Goal: Task Accomplishment & Management: Manage account settings

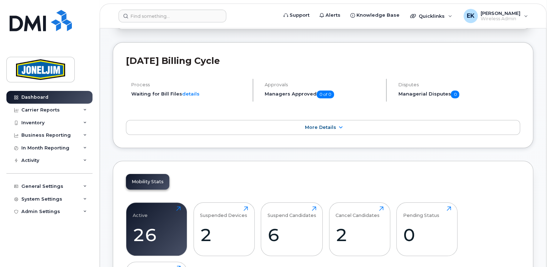
scroll to position [210, 0]
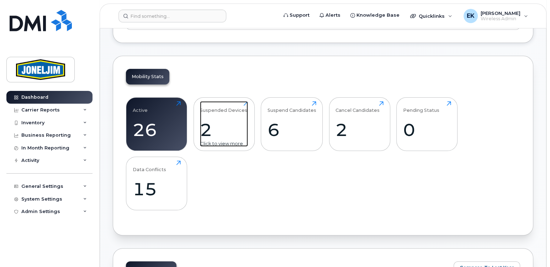
click at [215, 120] on div "2" at bounding box center [224, 129] width 48 height 21
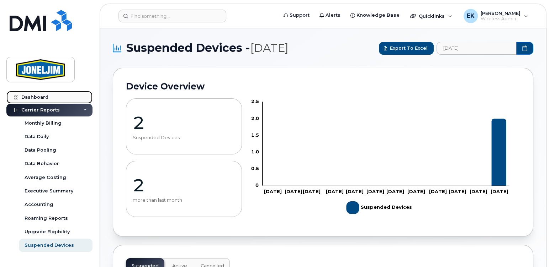
click at [33, 97] on div "Dashboard" at bounding box center [34, 98] width 27 height 6
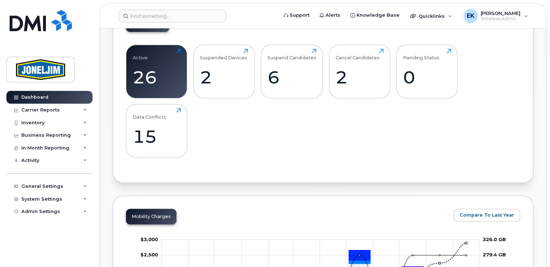
scroll to position [316, 0]
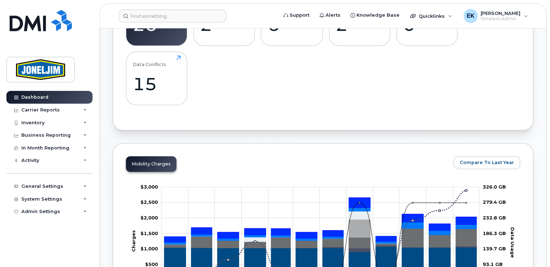
click at [141, 28] on header "Support Alerts Knowledge Base Quicklinks Suspend / Cancel Device Change SIM Car…" at bounding box center [323, 16] width 446 height 25
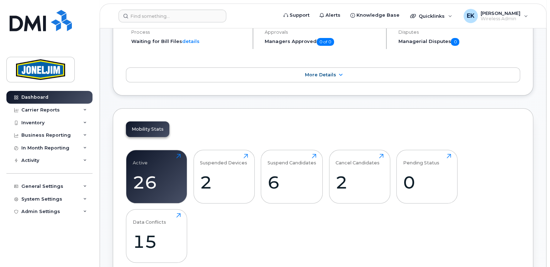
scroll to position [105, 0]
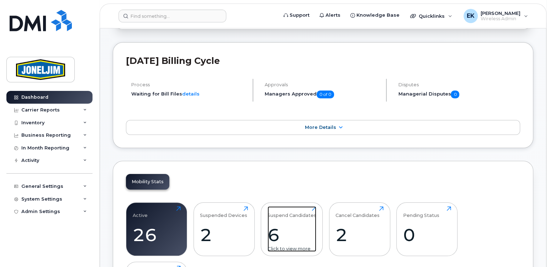
click at [286, 220] on div "Suspend Candidates 6 Click to view more" at bounding box center [291, 230] width 49 height 46
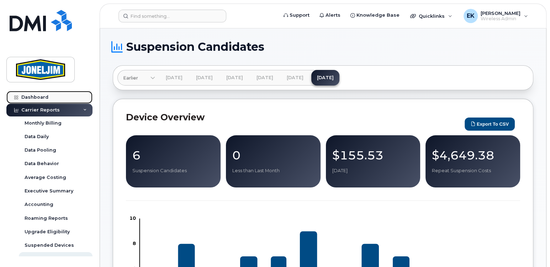
click at [31, 98] on div "Dashboard" at bounding box center [34, 98] width 27 height 6
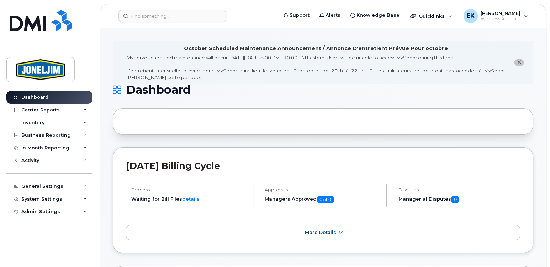
scroll to position [105, 0]
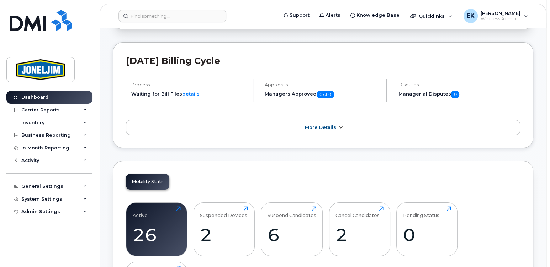
click at [327, 128] on span "More Details" at bounding box center [320, 127] width 31 height 5
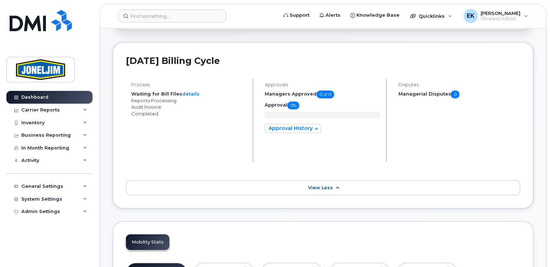
click at [318, 186] on span "View Less" at bounding box center [320, 187] width 25 height 5
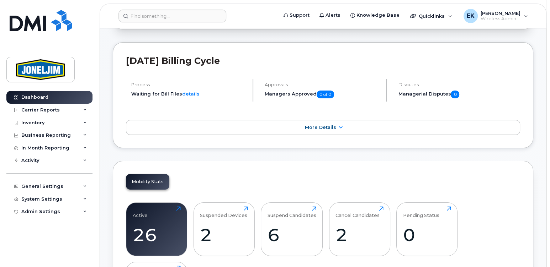
scroll to position [210, 0]
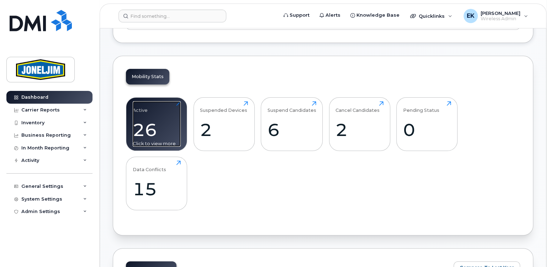
click at [153, 123] on div "26" at bounding box center [157, 129] width 48 height 21
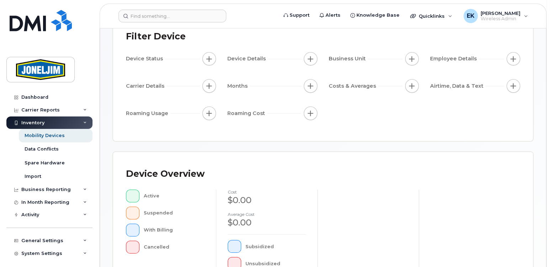
scroll to position [105, 0]
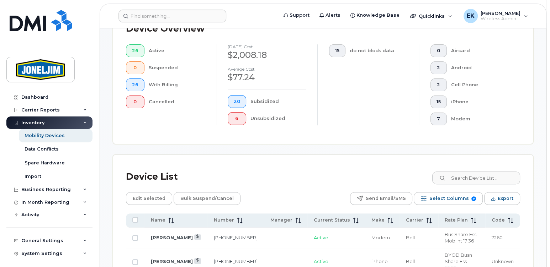
scroll to position [316, 0]
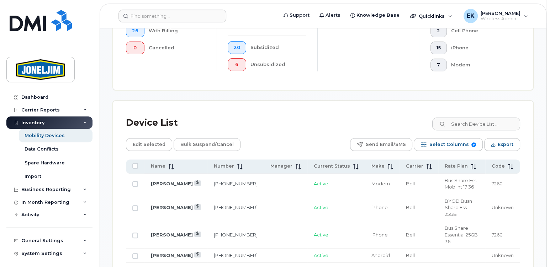
scroll to position [317, 0]
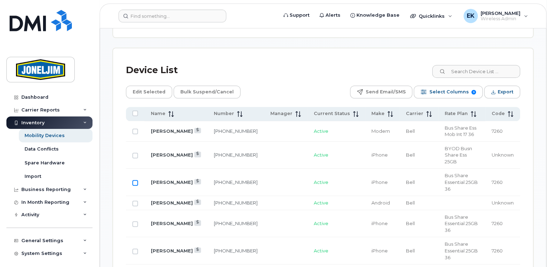
click at [134, 180] on input "Row Unselected" at bounding box center [135, 183] width 6 height 6
checkbox input "true"
click at [170, 180] on link "[PERSON_NAME]" at bounding box center [172, 183] width 42 height 6
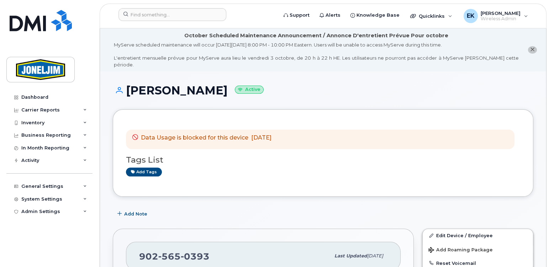
click at [160, 136] on div "Data Usage is blocked for this device Sep 29, 2025" at bounding box center [203, 139] width 142 height 11
click at [120, 135] on div "Data Usage is blocked for this device Sep 29, 2025 Tags List Add tags" at bounding box center [323, 152] width 420 height 87
click at [143, 169] on link "Add tags" at bounding box center [144, 172] width 36 height 9
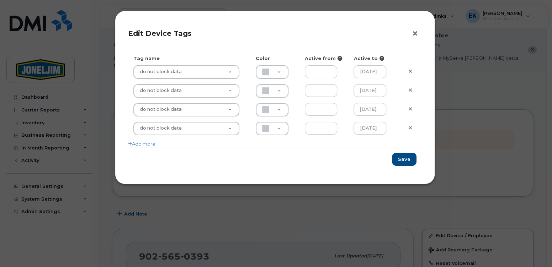
click at [415, 34] on button "×" at bounding box center [417, 33] width 10 height 11
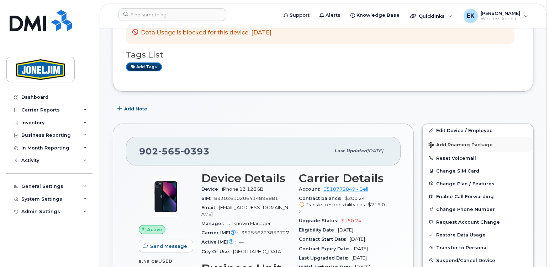
scroll to position [158, 0]
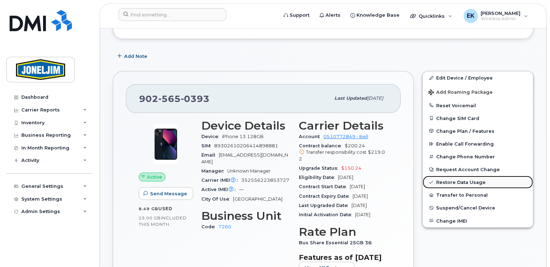
click at [453, 176] on link "Restore Data Usage" at bounding box center [477, 182] width 110 height 13
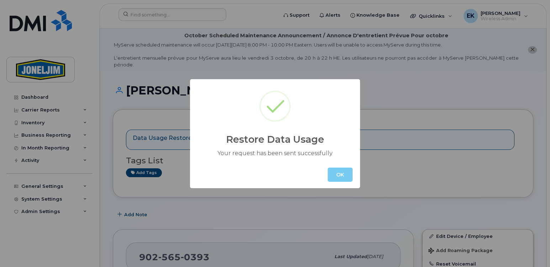
click at [340, 171] on button "OK" at bounding box center [339, 175] width 25 height 14
